Goal: Communication & Community: Ask a question

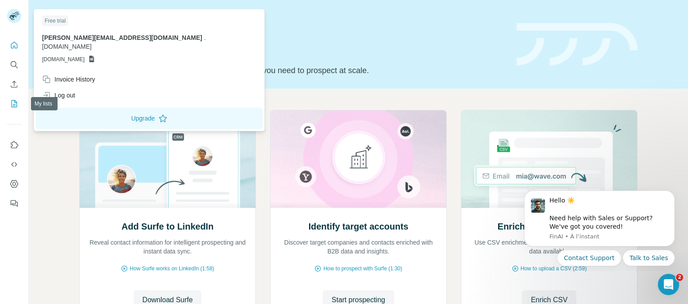
click at [10, 102] on icon "My lists" at bounding box center [14, 103] width 9 height 9
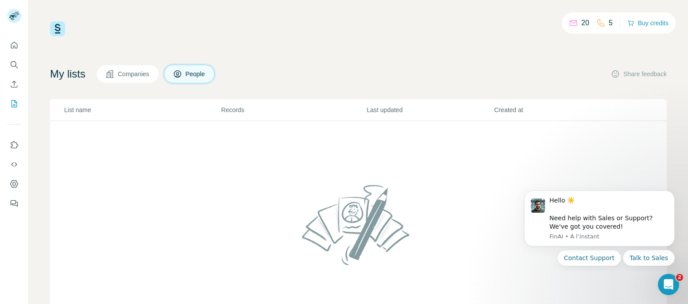
scroll to position [0, 0]
click at [134, 75] on span "Companies" at bounding box center [134, 73] width 32 height 9
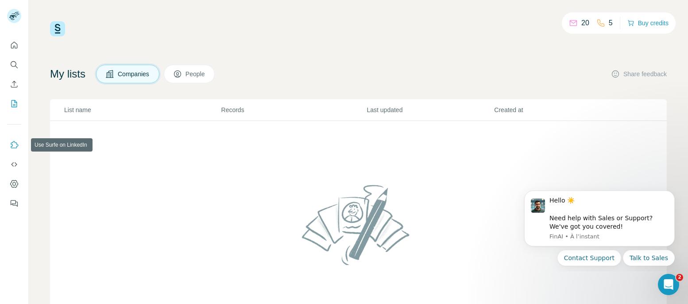
click at [21, 141] on button "Use Surfe on LinkedIn" at bounding box center [14, 145] width 14 height 16
click at [16, 182] on icon "Dashboard" at bounding box center [14, 183] width 9 height 9
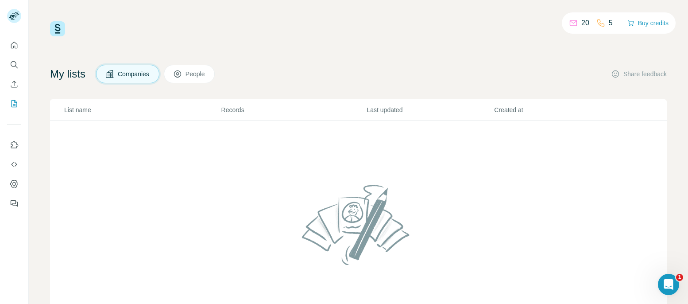
click at [194, 73] on span "People" at bounding box center [195, 73] width 20 height 9
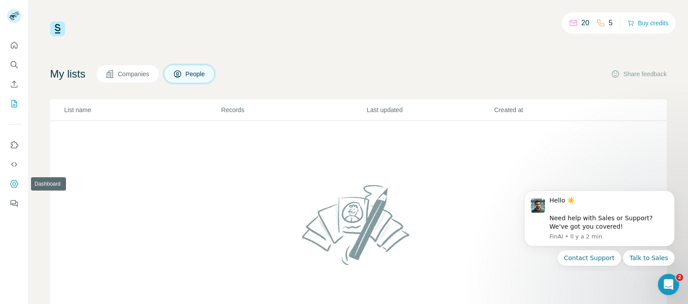
click at [15, 181] on icon "Dashboard" at bounding box center [14, 183] width 9 height 9
click at [17, 46] on icon "Quick start" at bounding box center [14, 45] width 9 height 9
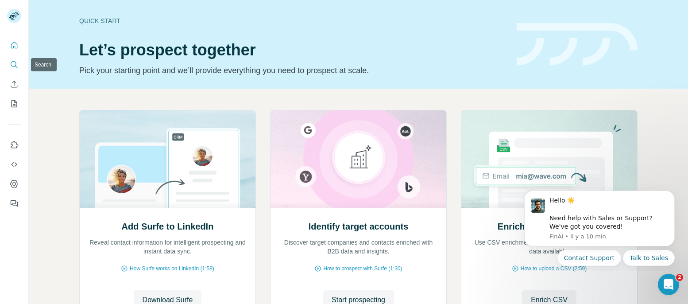
click at [13, 64] on icon "Search" at bounding box center [14, 64] width 9 height 9
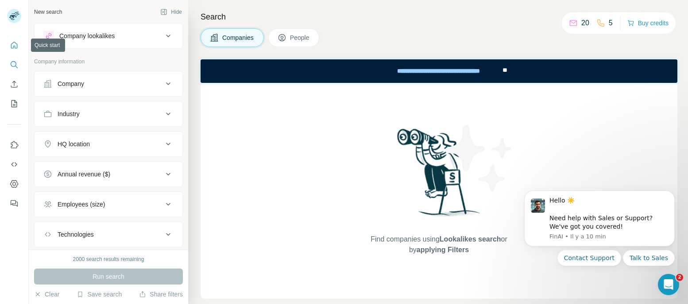
click at [11, 46] on icon "Quick start" at bounding box center [14, 45] width 7 height 7
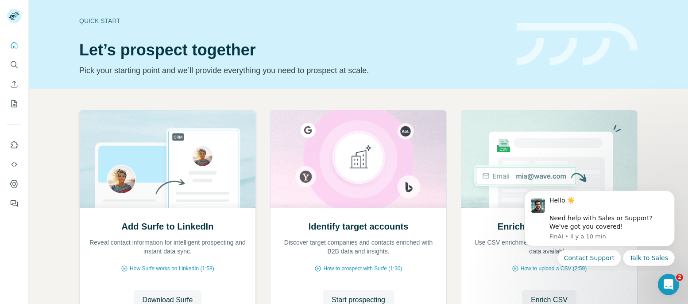
scroll to position [79, 0]
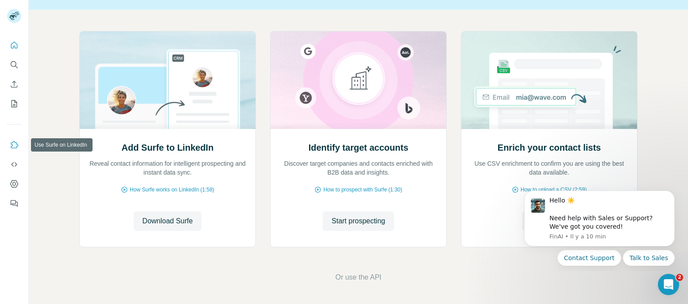
click at [14, 148] on icon "Use Surfe on LinkedIn" at bounding box center [14, 144] width 9 height 9
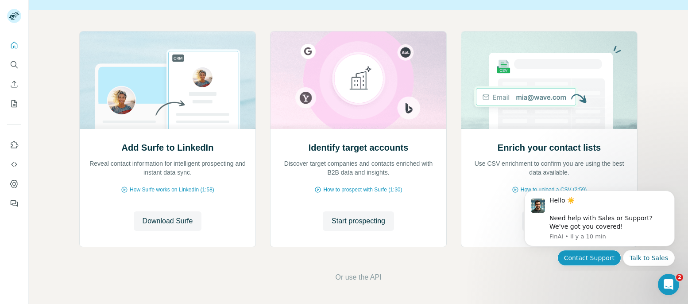
click at [603, 261] on button "Contact Support" at bounding box center [589, 258] width 64 height 16
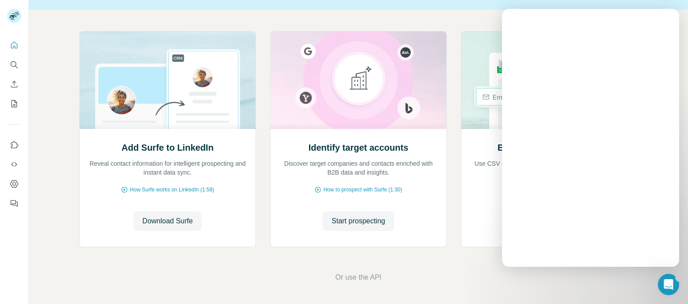
scroll to position [0, 0]
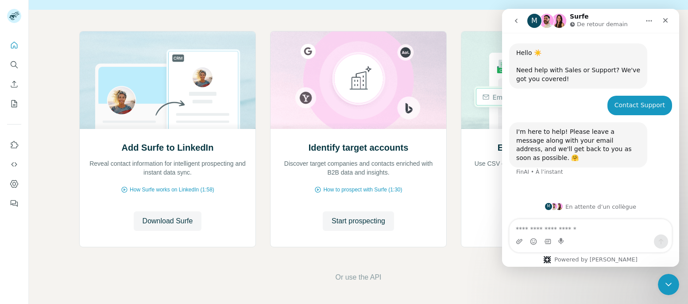
click at [546, 231] on textarea "Envoyer un message..." at bounding box center [590, 226] width 162 height 15
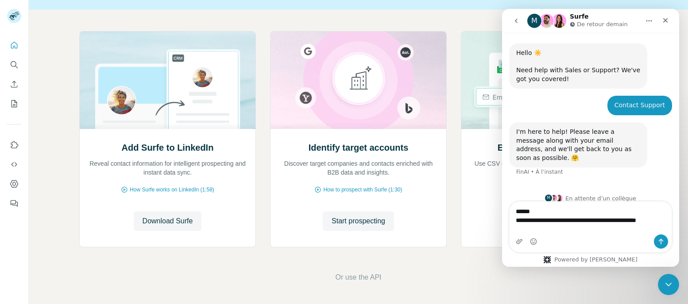
type textarea "**********"
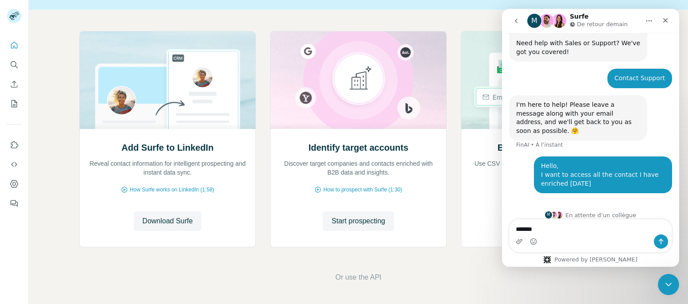
type textarea "********"
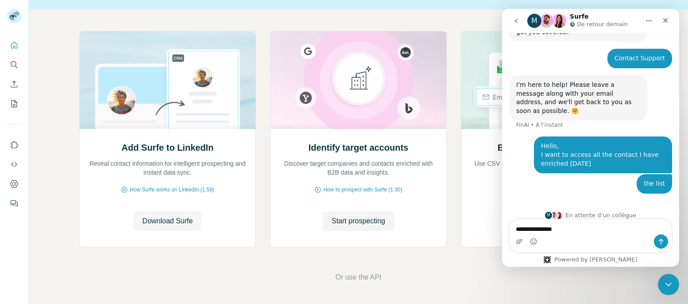
type textarea "**********"
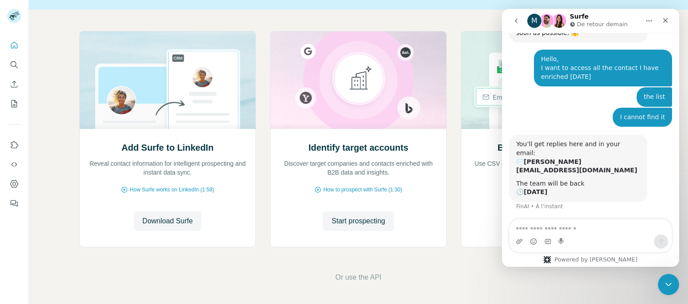
scroll to position [124, 0]
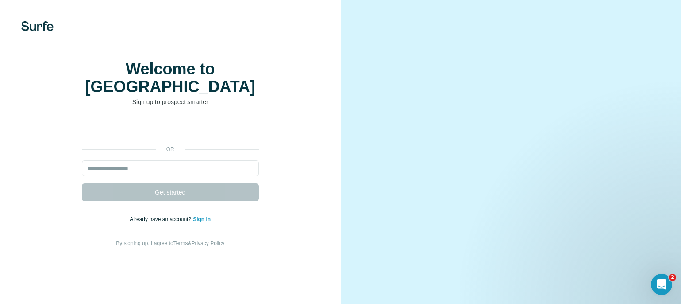
click at [208, 222] on link "Sign in" at bounding box center [202, 219] width 18 height 6
